Goal: Transaction & Acquisition: Subscribe to service/newsletter

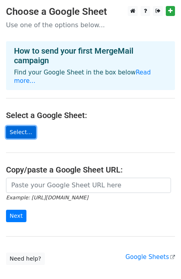
click at [28, 126] on link "Select..." at bounding box center [21, 132] width 30 height 12
click at [21, 126] on link "Select..." at bounding box center [21, 132] width 30 height 12
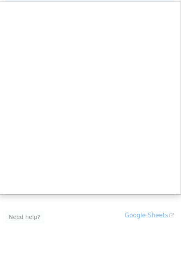
scroll to position [0, 1]
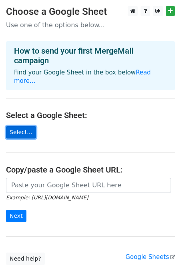
click at [21, 129] on link "Select..." at bounding box center [21, 132] width 30 height 12
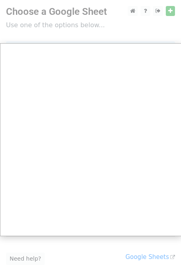
scroll to position [42, 0]
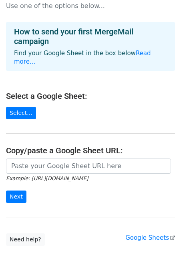
scroll to position [42, 0]
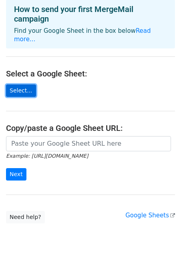
click at [24, 85] on link "Select..." at bounding box center [21, 91] width 30 height 12
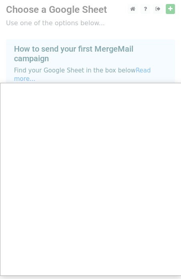
scroll to position [0, 0]
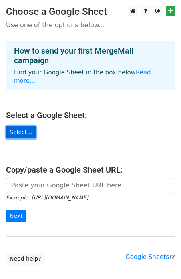
click at [19, 126] on link "Select..." at bounding box center [21, 132] width 30 height 12
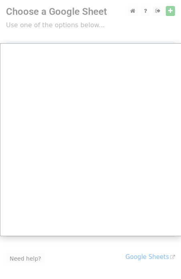
scroll to position [42, 0]
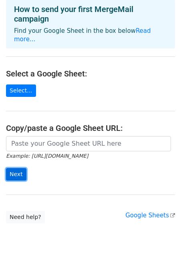
click at [25, 168] on input "Next" at bounding box center [16, 174] width 20 height 12
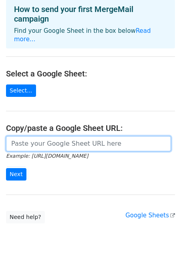
click at [79, 139] on input "url" at bounding box center [88, 143] width 165 height 15
paste input "Grimaldis one-page oct new@kehe.pdf"
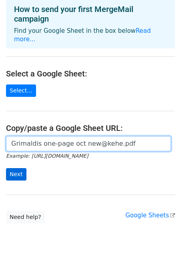
type input "Grimaldis one-page oct new@kehe.pdf"
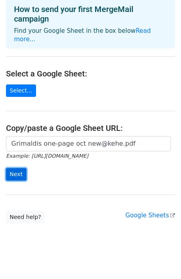
click at [18, 168] on input "Next" at bounding box center [16, 174] width 20 height 12
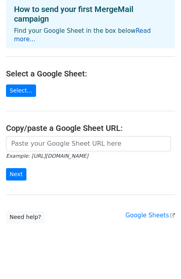
click at [149, 28] on link "Read more..." at bounding box center [82, 35] width 137 height 16
click at [13, 170] on input "Next" at bounding box center [16, 174] width 20 height 12
click at [21, 86] on link "Select..." at bounding box center [21, 91] width 30 height 12
click at [156, 212] on link "Google Sheets" at bounding box center [151, 215] width 50 height 7
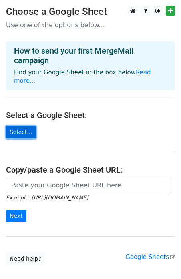
click at [25, 126] on link "Select..." at bounding box center [21, 132] width 30 height 12
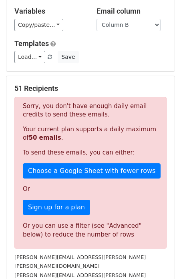
scroll to position [108, 0]
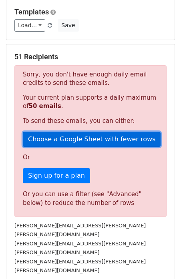
click at [72, 136] on link "Choose a Google Sheet with fewer rows" at bounding box center [92, 139] width 138 height 15
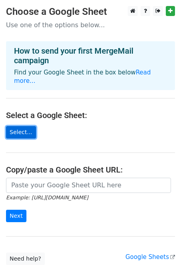
click at [22, 126] on link "Select..." at bounding box center [21, 132] width 30 height 12
click at [23, 126] on link "Select..." at bounding box center [21, 132] width 30 height 12
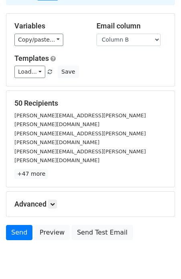
scroll to position [64, 0]
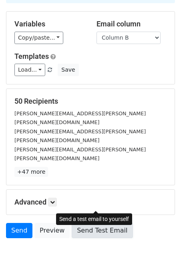
click at [96, 223] on link "Send Test Email" at bounding box center [102, 230] width 61 height 15
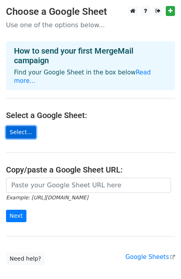
click at [28, 126] on link "Select..." at bounding box center [21, 132] width 30 height 12
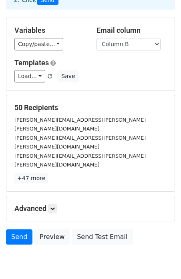
scroll to position [64, 0]
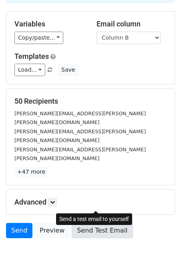
click at [95, 223] on link "Send Test Email" at bounding box center [102, 230] width 61 height 15
click at [85, 223] on link "Send Test Email" at bounding box center [102, 230] width 61 height 15
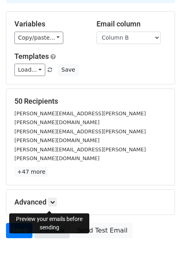
click at [52, 223] on link "Preview" at bounding box center [51, 230] width 35 height 15
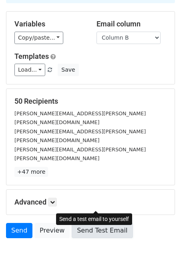
click at [107, 223] on link "Send Test Email" at bounding box center [102, 230] width 61 height 15
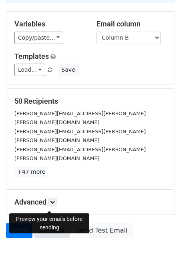
click at [49, 223] on link "Preview" at bounding box center [51, 230] width 35 height 15
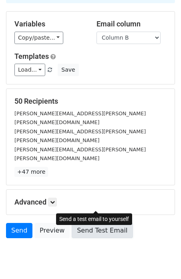
click at [94, 223] on link "Send Test Email" at bounding box center [102, 230] width 61 height 15
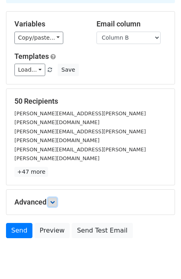
click at [51, 198] on link at bounding box center [52, 202] width 9 height 9
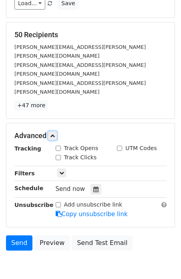
scroll to position [132, 0]
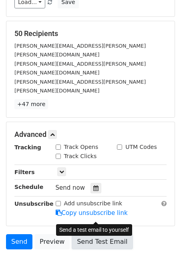
click at [95, 235] on link "Send Test Email" at bounding box center [102, 242] width 61 height 15
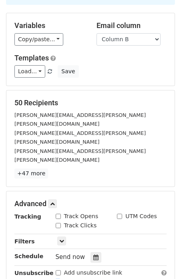
scroll to position [0, 0]
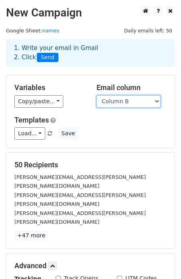
click at [139, 98] on select "Column A Column B" at bounding box center [129, 101] width 64 height 12
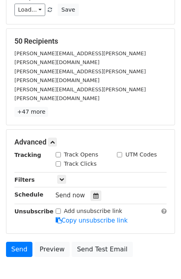
scroll to position [142, 0]
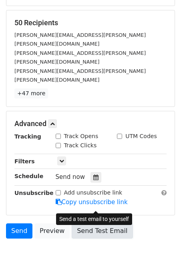
click at [89, 224] on link "Send Test Email" at bounding box center [102, 231] width 61 height 15
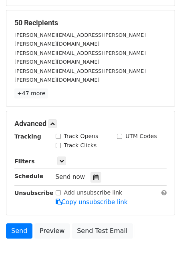
click at [81, 239] on body "New Campaign Daily emails left: 50 Google Sheet: names 1. Write your email in G…" at bounding box center [90, 69] width 181 height 411
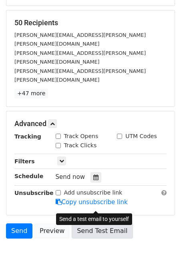
click at [99, 224] on link "Send Test Email" at bounding box center [102, 231] width 61 height 15
click at [90, 224] on link "Send Test Email" at bounding box center [102, 231] width 61 height 15
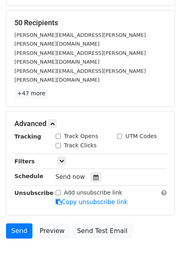
click at [67, 224] on div "Send Preview Send Test Email" at bounding box center [90, 233] width 181 height 19
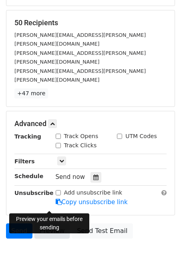
click at [59, 224] on link "Preview" at bounding box center [51, 231] width 35 height 15
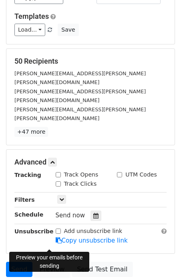
scroll to position [102, 0]
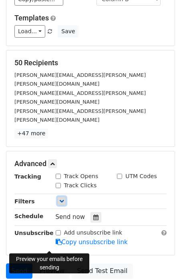
click at [62, 199] on icon at bounding box center [61, 201] width 5 height 5
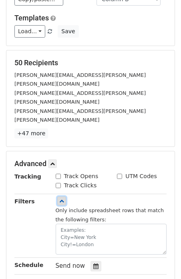
click at [62, 199] on icon at bounding box center [61, 201] width 5 height 5
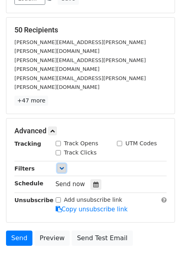
scroll to position [140, 0]
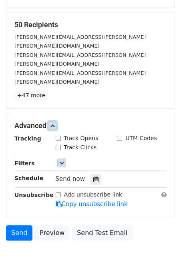
click at [52, 124] on icon at bounding box center [52, 126] width 5 height 5
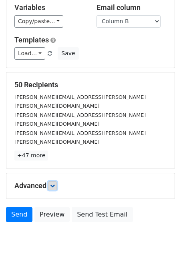
scroll to position [64, 0]
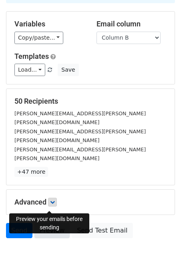
click at [55, 223] on link "Preview" at bounding box center [51, 230] width 35 height 15
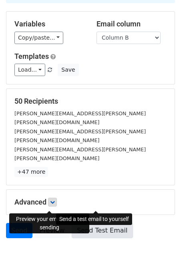
click at [100, 223] on link "Send Test Email" at bounding box center [102, 230] width 61 height 15
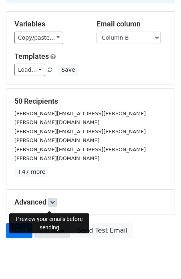
click at [53, 223] on link "Preview" at bounding box center [51, 230] width 35 height 15
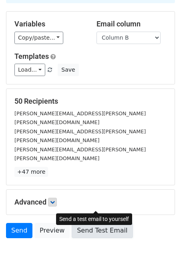
click at [113, 223] on link "Send Test Email" at bounding box center [102, 230] width 61 height 15
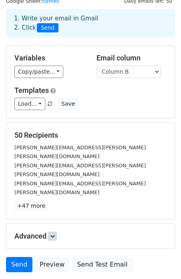
scroll to position [0, 0]
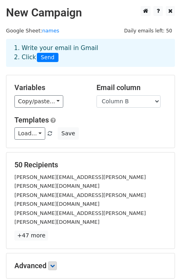
click at [95, 11] on h2 "New Campaign" at bounding box center [90, 13] width 169 height 14
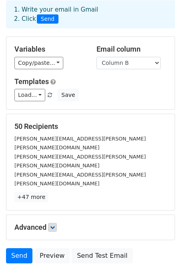
scroll to position [64, 0]
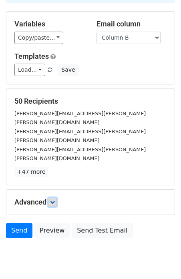
click at [53, 200] on icon at bounding box center [52, 202] width 5 height 5
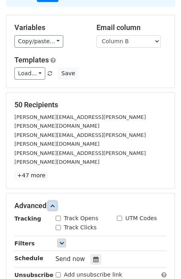
scroll to position [0, 0]
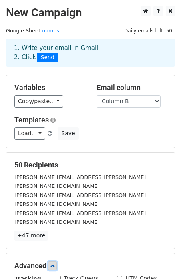
click at [53, 264] on icon at bounding box center [52, 266] width 5 height 5
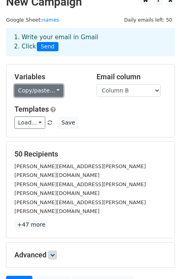
click at [50, 95] on link "Copy/paste..." at bounding box center [38, 91] width 49 height 12
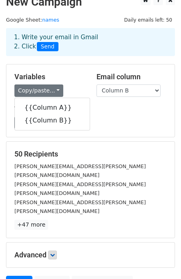
click at [77, 54] on div "1. Write your email in Gmail 2. Click Send" at bounding box center [90, 42] width 169 height 28
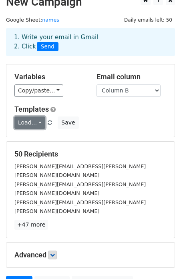
click at [40, 121] on link "Load..." at bounding box center [29, 123] width 31 height 12
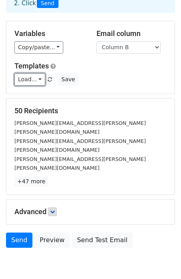
scroll to position [54, 0]
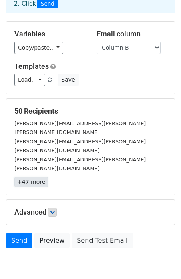
click at [31, 177] on link "+47 more" at bounding box center [31, 182] width 34 height 10
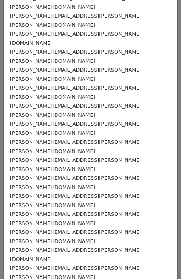
scroll to position [0, 0]
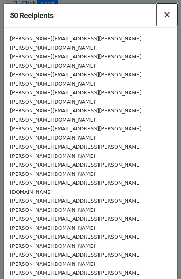
click at [168, 18] on span "×" at bounding box center [167, 14] width 8 height 11
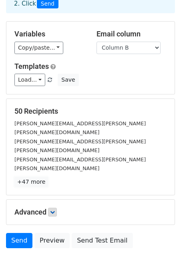
scroll to position [64, 0]
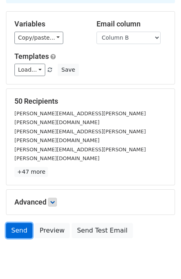
click at [18, 223] on link "Send" at bounding box center [19, 230] width 26 height 15
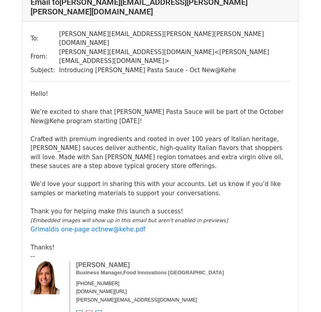
scroll to position [67, 0]
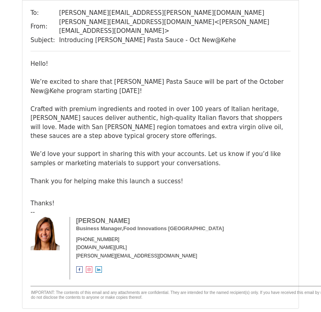
scroll to position [3475, 0]
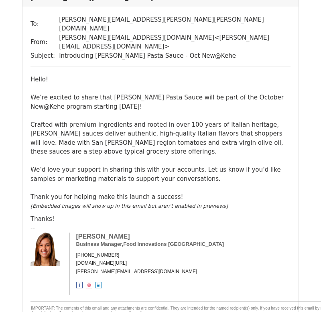
scroll to position [80, 0]
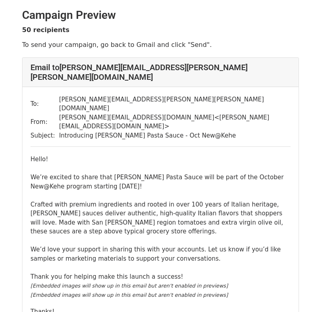
scroll to position [51, 0]
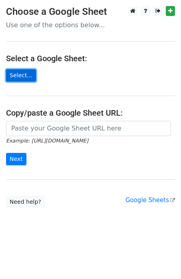
click at [25, 76] on link "Select..." at bounding box center [21, 75] width 30 height 12
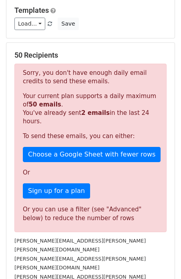
scroll to position [110, 0]
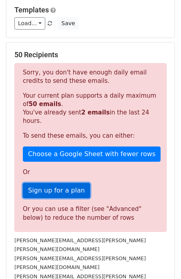
click at [57, 183] on link "Sign up for a plan" at bounding box center [56, 190] width 67 height 15
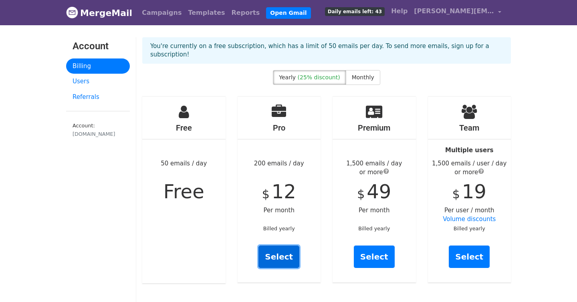
click at [283, 246] on link "Select" at bounding box center [279, 257] width 41 height 22
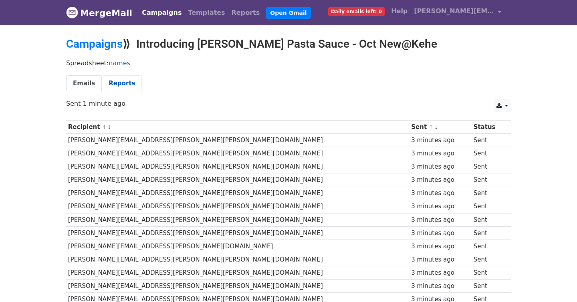
click at [114, 79] on link "Reports" at bounding box center [122, 83] width 40 height 16
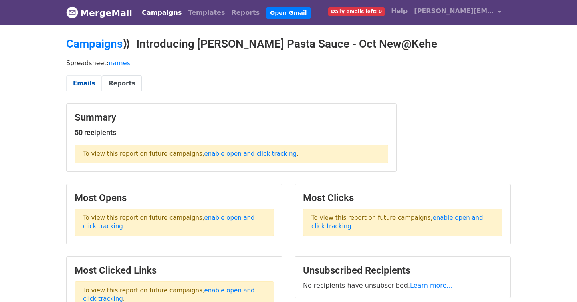
click at [85, 87] on link "Emails" at bounding box center [84, 83] width 36 height 16
